Goal: Navigation & Orientation: Find specific page/section

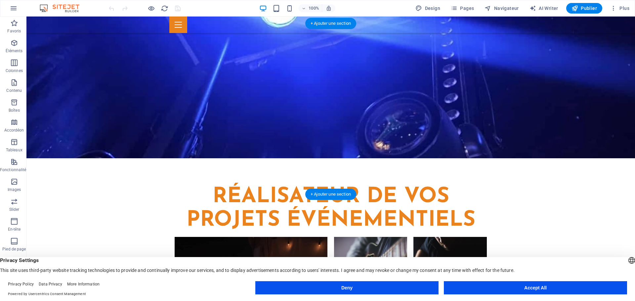
scroll to position [860, 0]
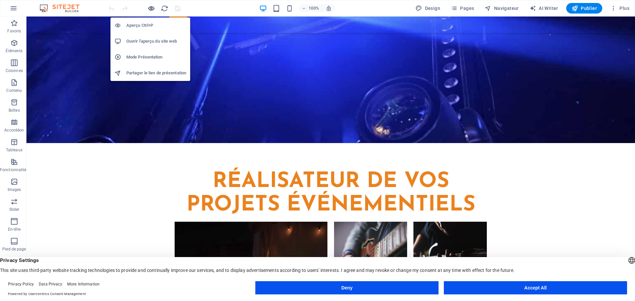
click at [151, 10] on icon "button" at bounding box center [152, 9] width 8 height 8
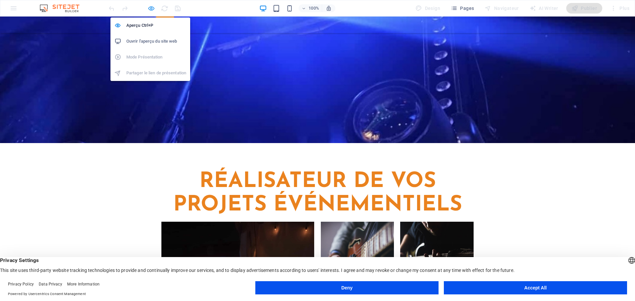
scroll to position [835, 0]
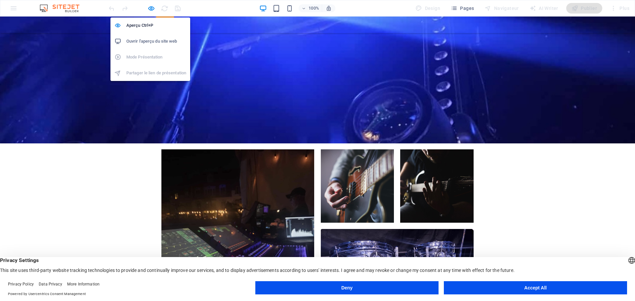
click at [157, 40] on h6 "Ouvrir l'aperçu du site web" at bounding box center [156, 41] width 60 height 8
